Goal: Check status: Check status

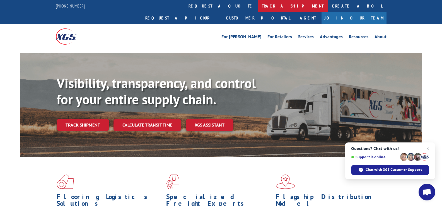
click at [258, 6] on link "track a shipment" at bounding box center [293, 6] width 70 height 12
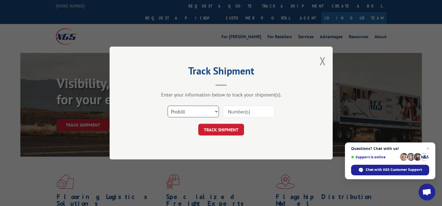
click at [216, 110] on select "Select category... Probill BOL PO" at bounding box center [193, 112] width 51 height 12
select select "bol"
click at [168, 106] on select "Select category... Probill BOL PO" at bounding box center [193, 112] width 51 height 12
click at [233, 112] on input at bounding box center [248, 112] width 51 height 12
paste input "BOL NO FPX00322556"
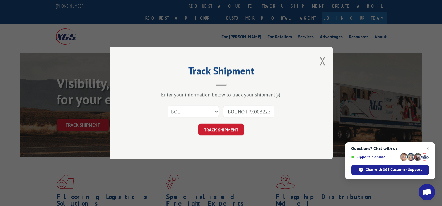
scroll to position [0, 8]
click at [238, 113] on input "BOL NO FPX00322556" at bounding box center [248, 112] width 51 height 12
click at [240, 112] on input "BOL NO FPX00322556" at bounding box center [248, 112] width 51 height 12
type input "FPX00322556"
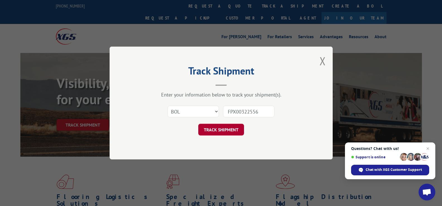
click at [227, 128] on button "TRACK SHIPMENT" at bounding box center [221, 130] width 46 height 12
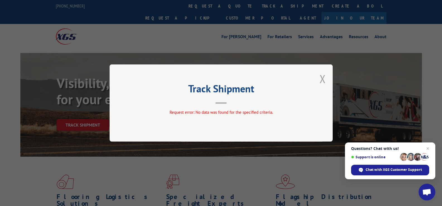
click at [323, 81] on button "Close modal" at bounding box center [323, 78] width 6 height 15
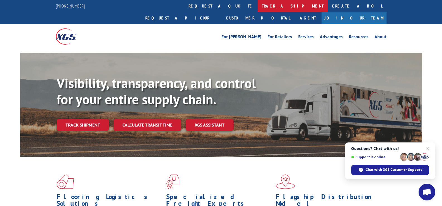
click at [258, 5] on link "track a shipment" at bounding box center [293, 6] width 70 height 12
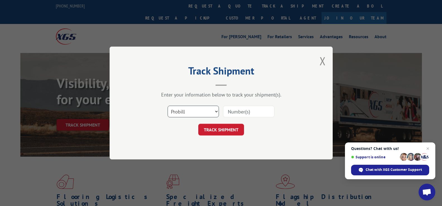
click at [208, 116] on select "Select category... Probill BOL PO" at bounding box center [193, 112] width 51 height 12
select select "po"
click at [168, 106] on select "Select category... Probill BOL PO" at bounding box center [193, 112] width 51 height 12
click at [243, 114] on input at bounding box center [248, 112] width 51 height 12
type input "1"
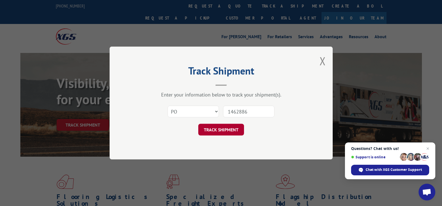
type input "1462886"
click at [227, 126] on button "TRACK SHIPMENT" at bounding box center [221, 130] width 46 height 12
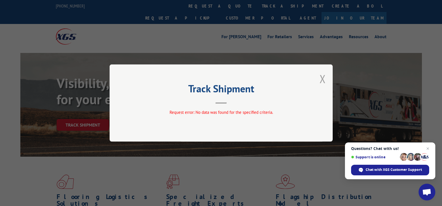
click at [325, 82] on button "Close modal" at bounding box center [323, 78] width 6 height 15
